Goal: Information Seeking & Learning: Learn about a topic

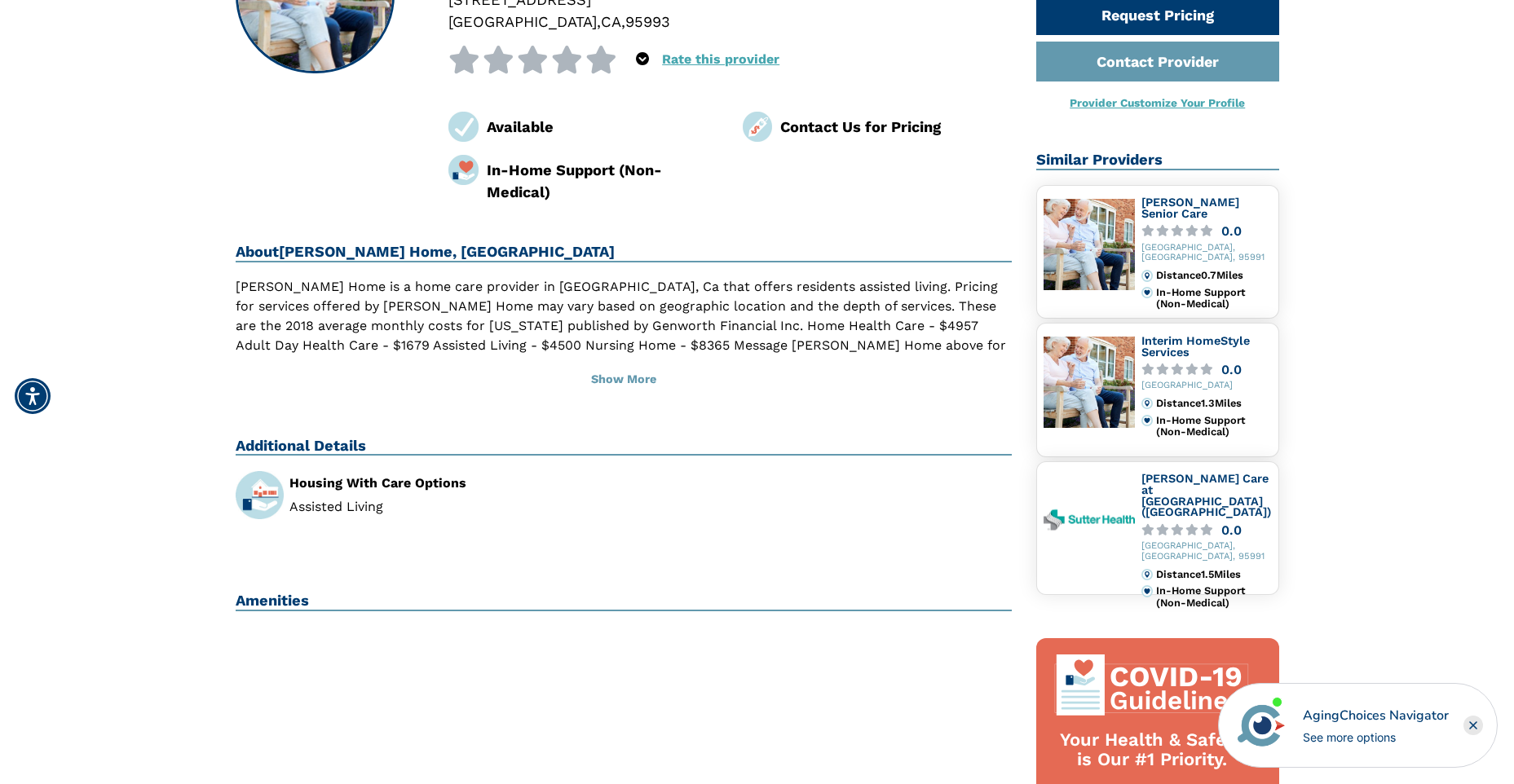
scroll to position [408, 0]
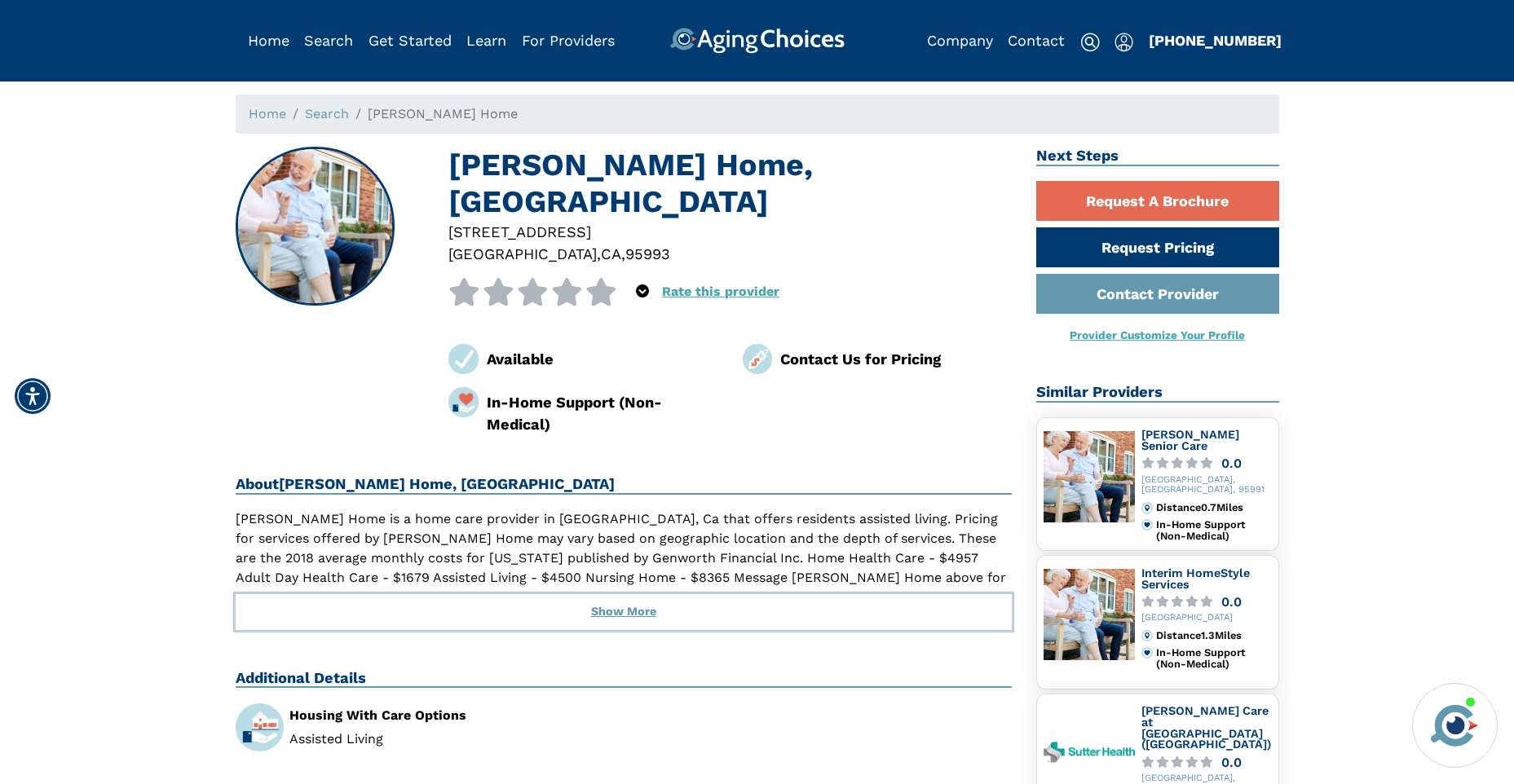
drag, startPoint x: 630, startPoint y: 609, endPoint x: 628, endPoint y: 575, distance: 34.1
click at [630, 609] on button "Show More" at bounding box center [624, 612] width 778 height 36
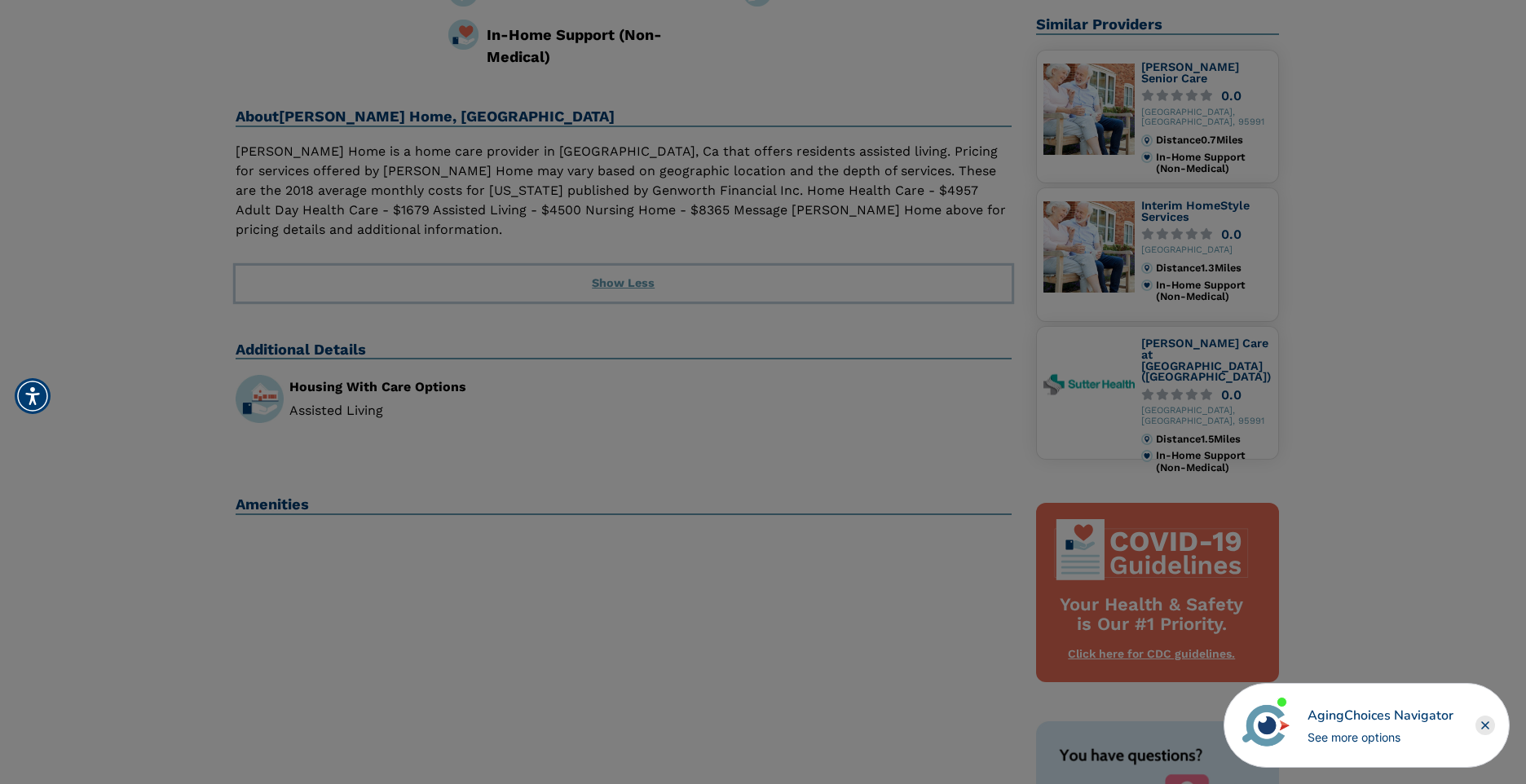
scroll to position [81, 0]
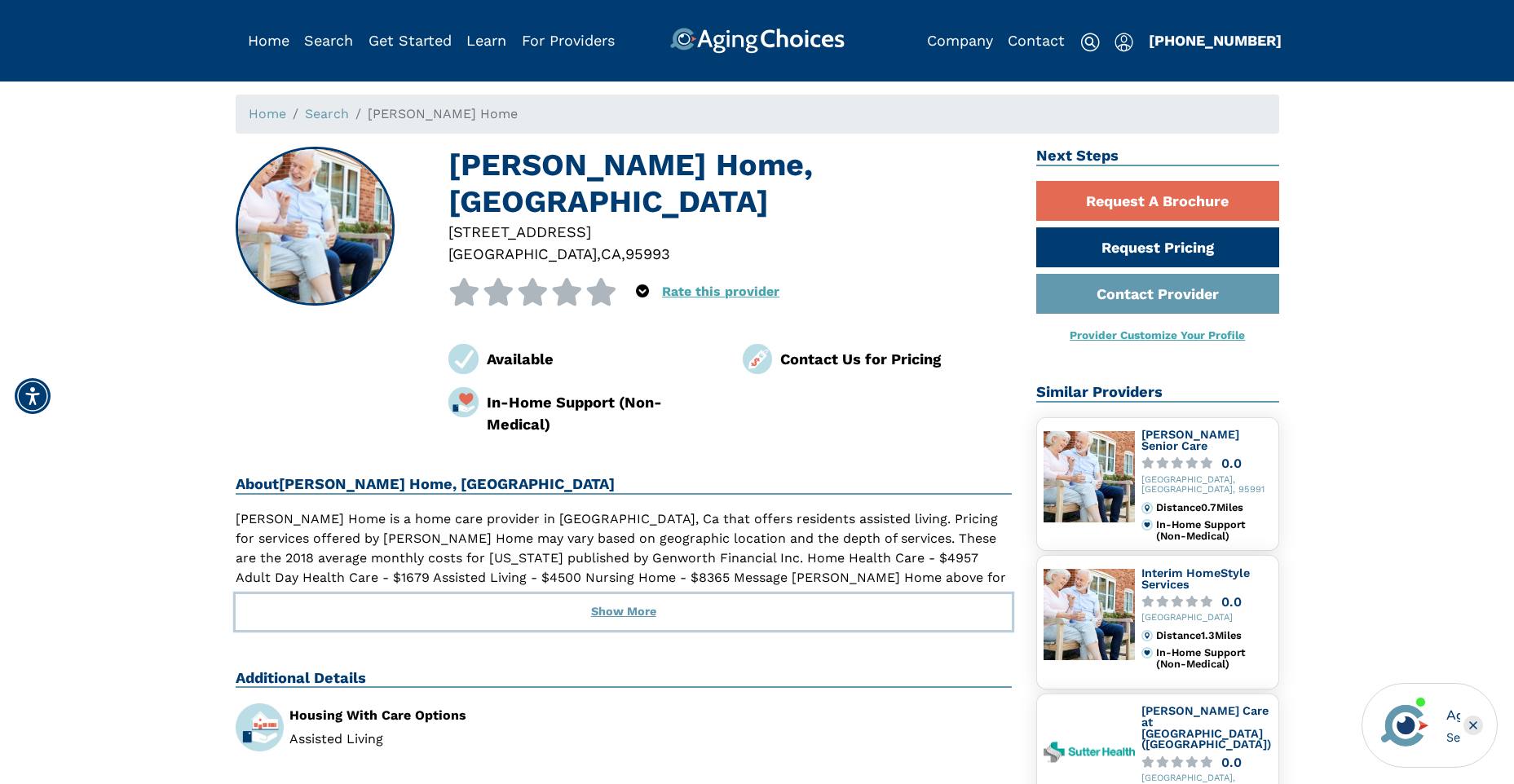
click at [635, 606] on button "Show More" at bounding box center [624, 612] width 778 height 36
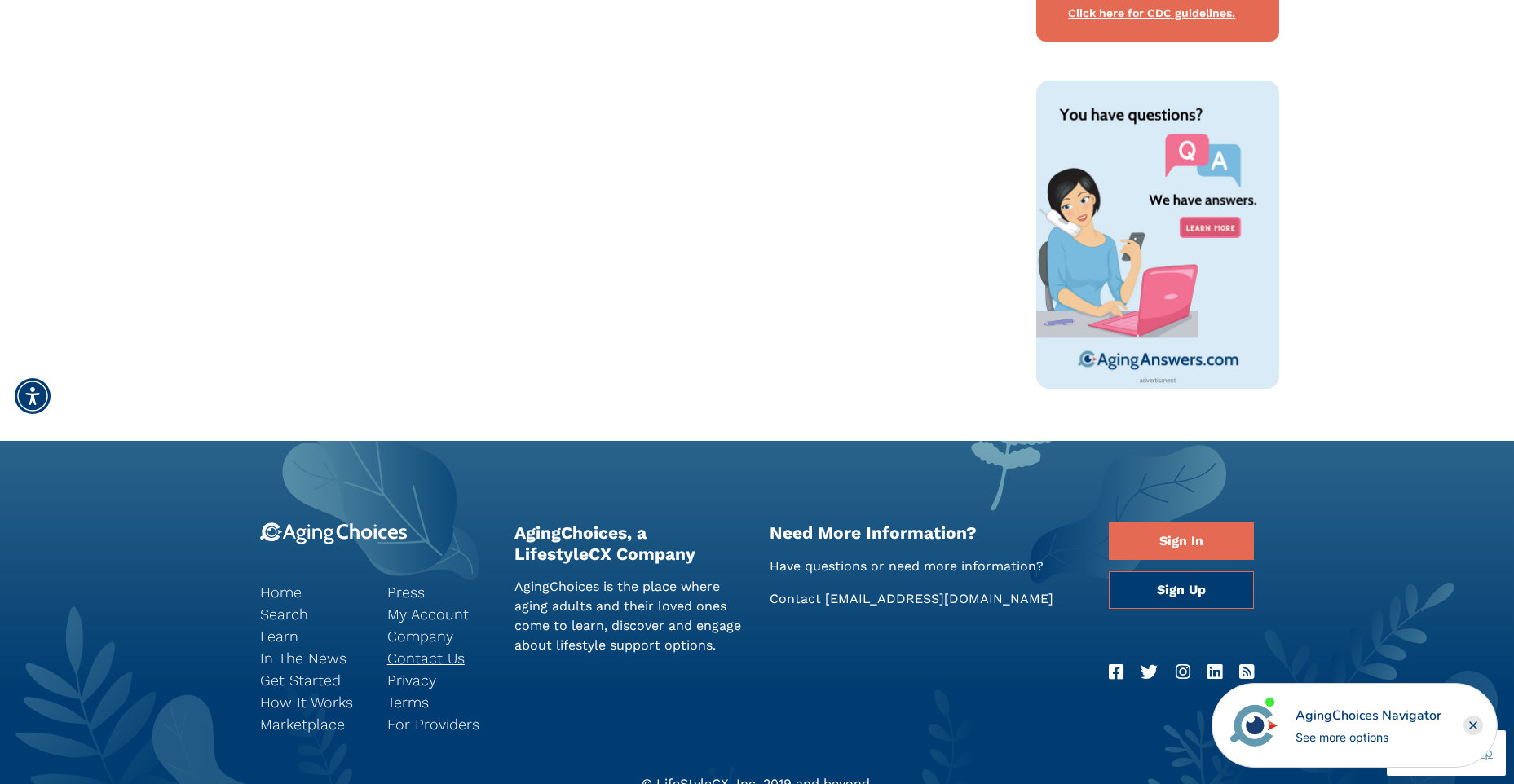
scroll to position [1100, 0]
